Goal: Information Seeking & Learning: Check status

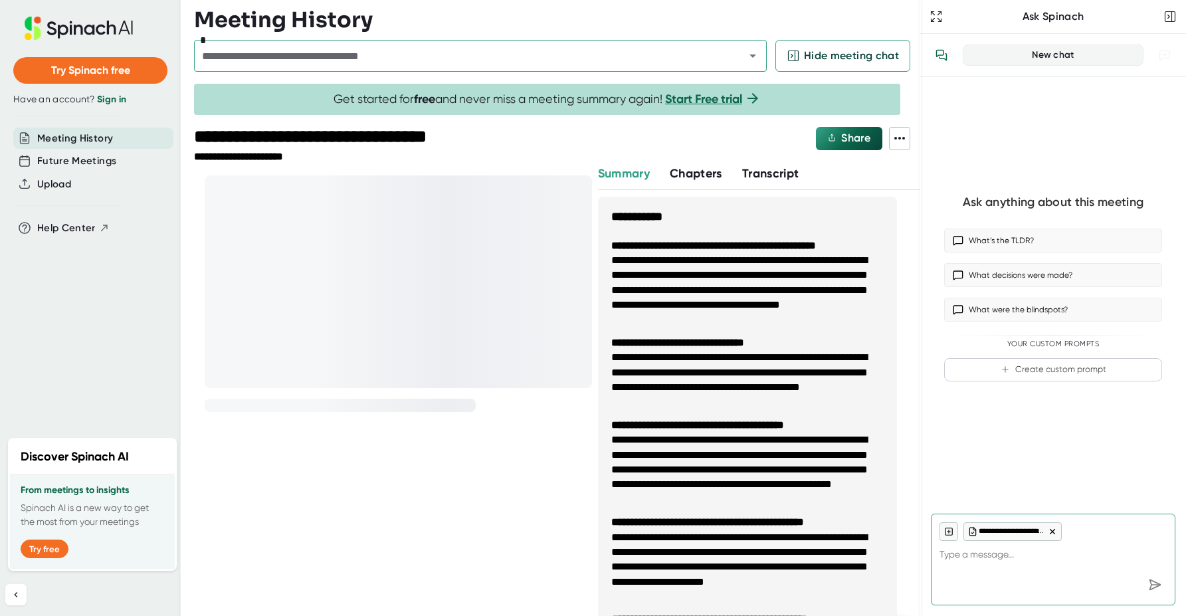
click at [779, 177] on span "Transcript" at bounding box center [770, 173] width 57 height 15
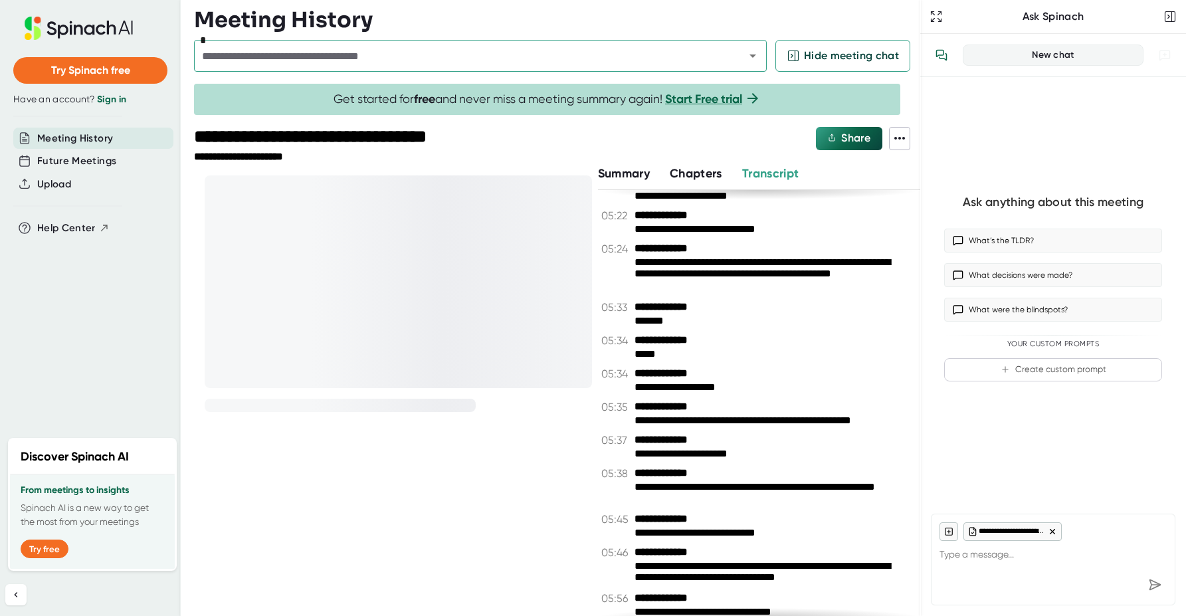
scroll to position [2411, 0]
click at [474, 350] on div at bounding box center [398, 281] width 387 height 213
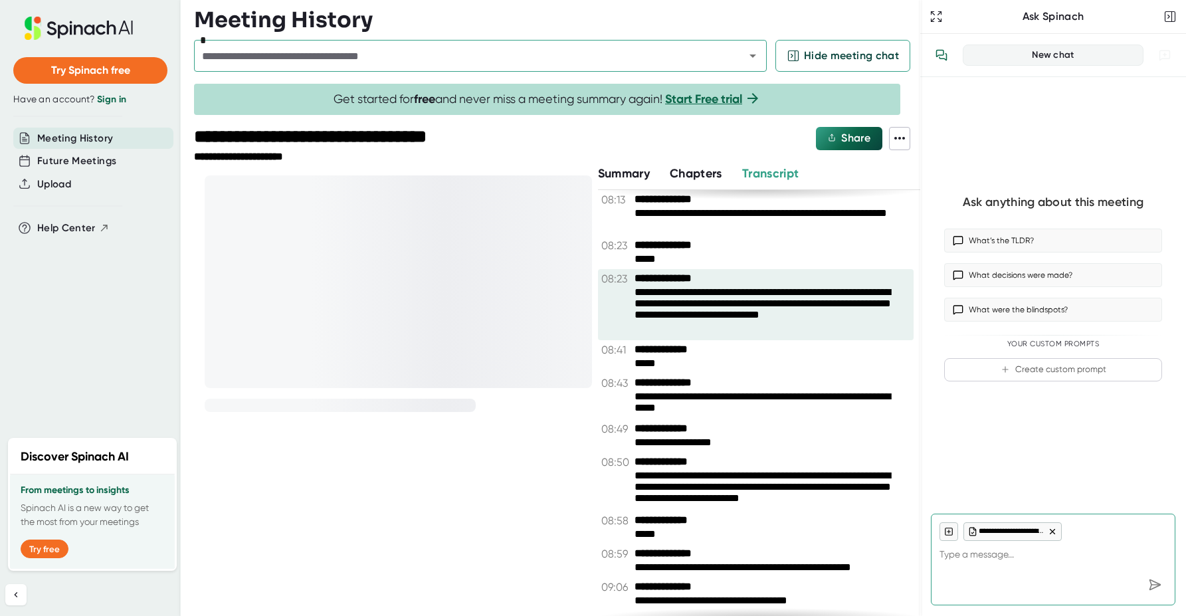
scroll to position [4317, 0]
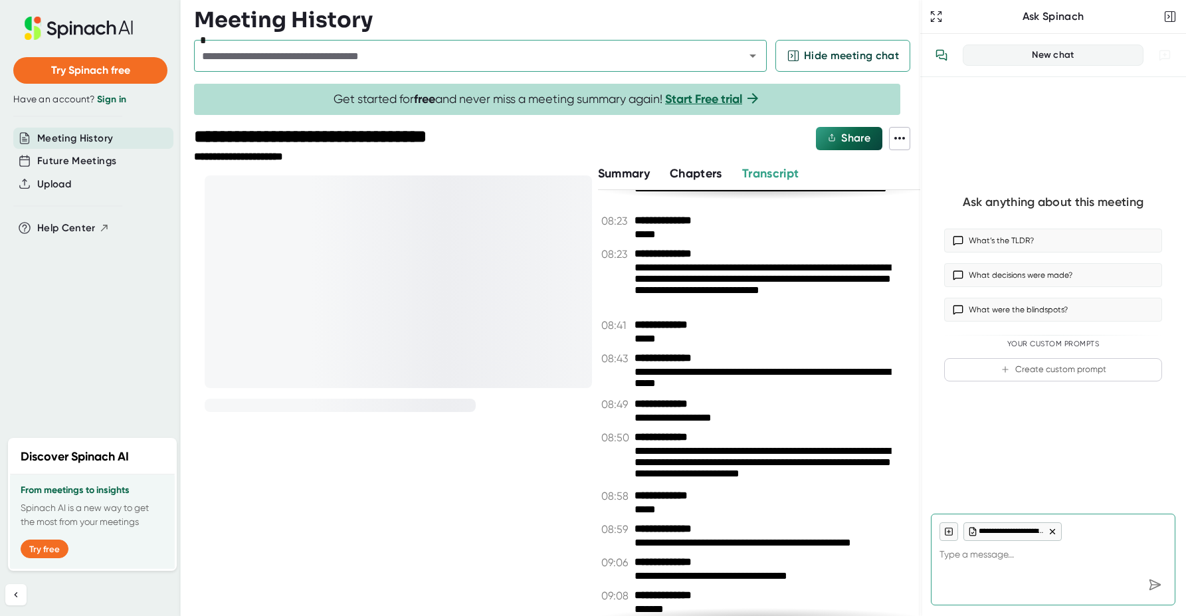
click at [368, 218] on div at bounding box center [398, 281] width 387 height 213
click at [365, 239] on div at bounding box center [398, 281] width 387 height 213
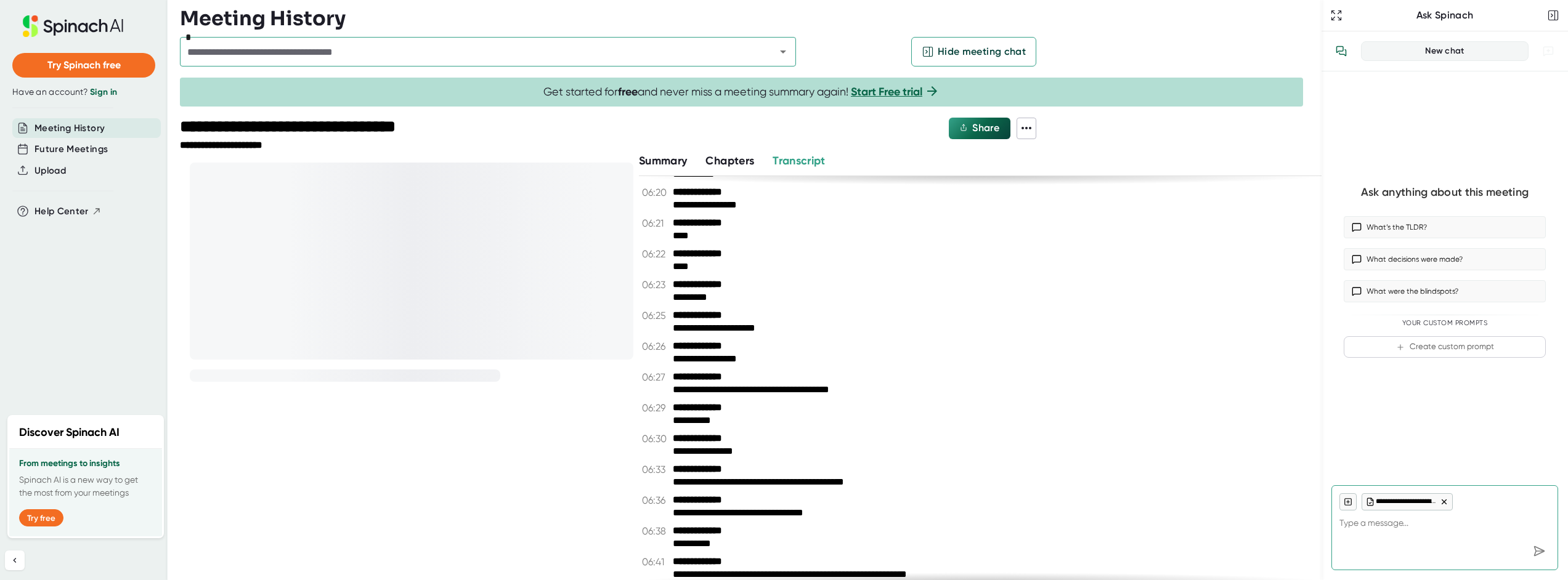
scroll to position [1192, 0]
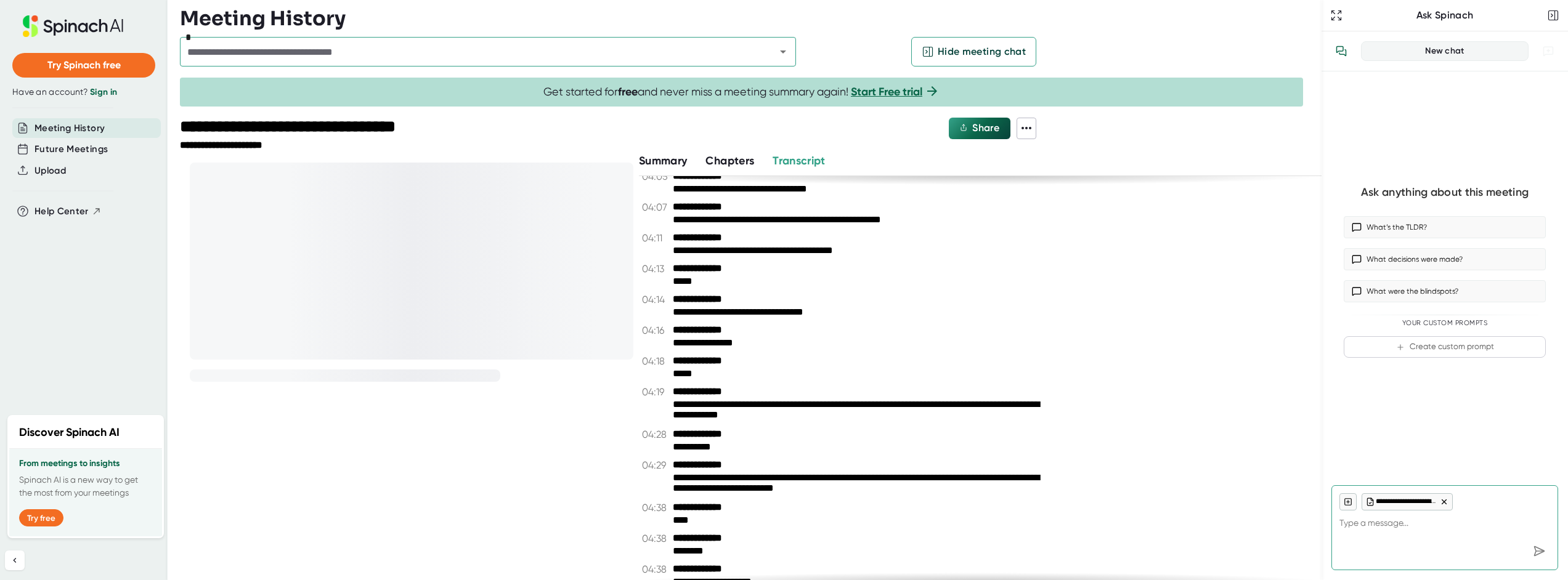
click at [347, 239] on div at bounding box center [412, 260] width 443 height 197
click at [441, 329] on div at bounding box center [412, 260] width 443 height 197
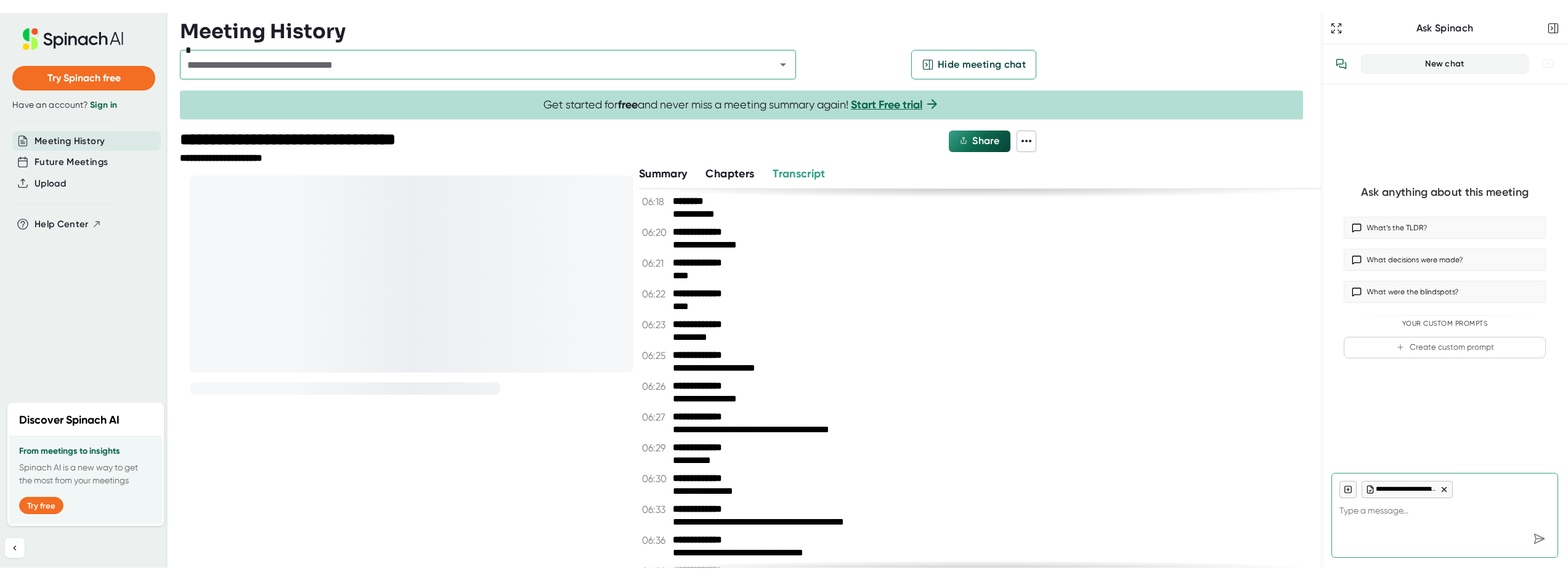
scroll to position [0, 0]
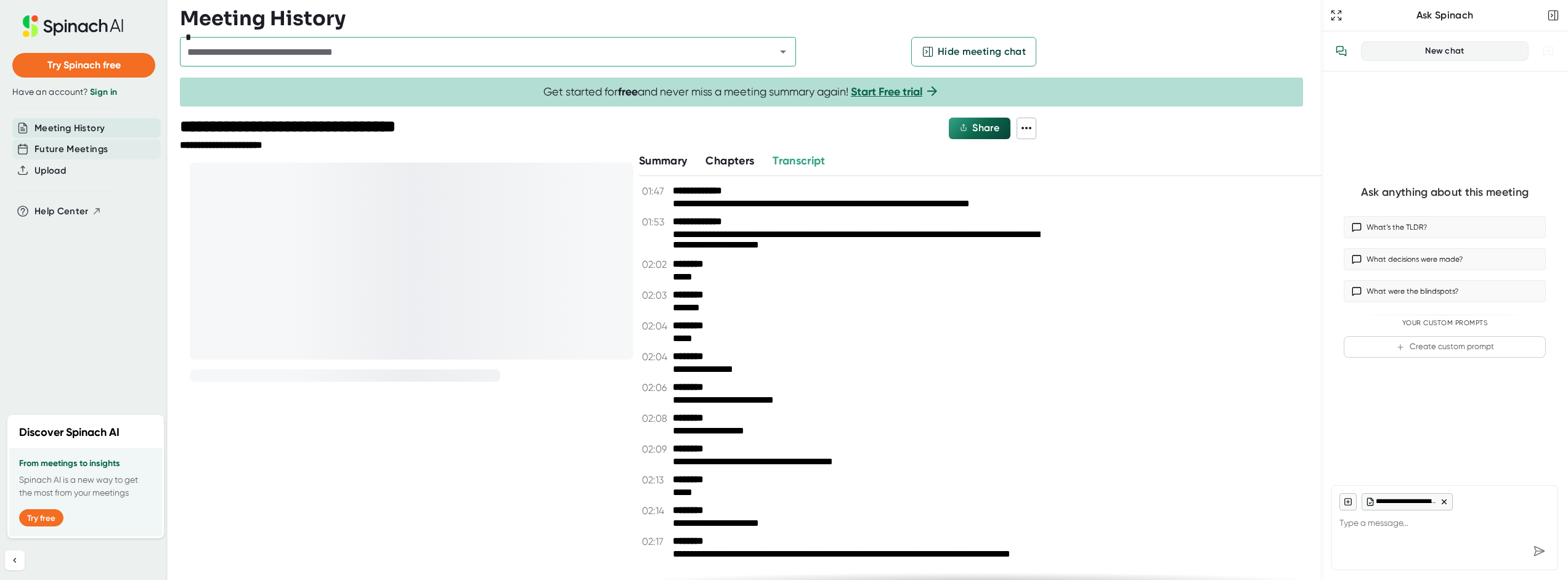
click at [72, 146] on span "Future Meetings" at bounding box center [70, 148] width 73 height 14
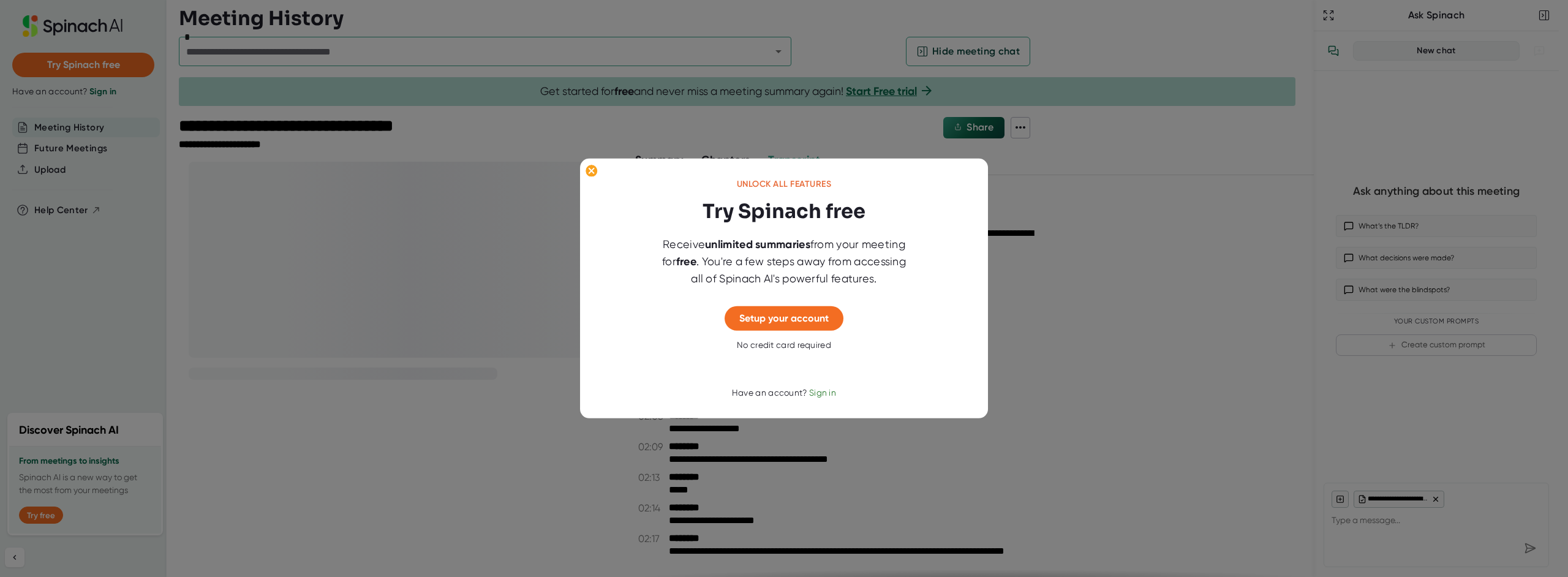
click at [509, 449] on div at bounding box center [784, 288] width 1568 height 577
